Goal: Information Seeking & Learning: Learn about a topic

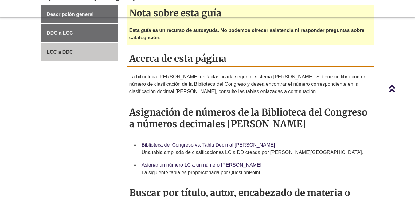
scroll to position [215, 0]
click at [52, 49] on font "LCC a DDC" at bounding box center [60, 51] width 26 height 5
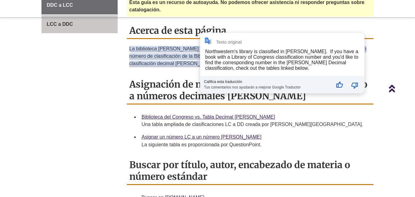
scroll to position [246, 0]
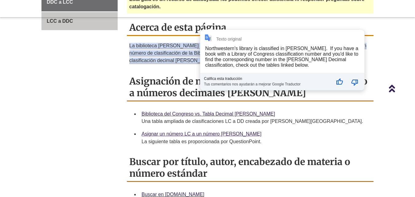
click at [108, 61] on div "Descripción general DDC a LCC LCC a DDC Nota sobre esta guía Esta guía es un re…" at bounding box center [208, 157] width 342 height 367
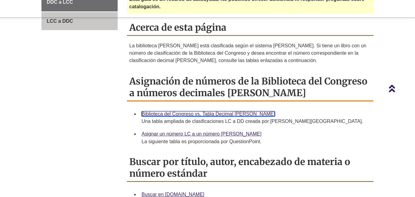
click at [208, 115] on font "Biblioteca del Congreso vs. Tabla Decimal [PERSON_NAME]" at bounding box center [209, 113] width 134 height 5
click at [205, 114] on font "Biblioteca del Congreso vs. Tabla Decimal [PERSON_NAME]" at bounding box center [209, 113] width 134 height 5
